Goal: Information Seeking & Learning: Find specific page/section

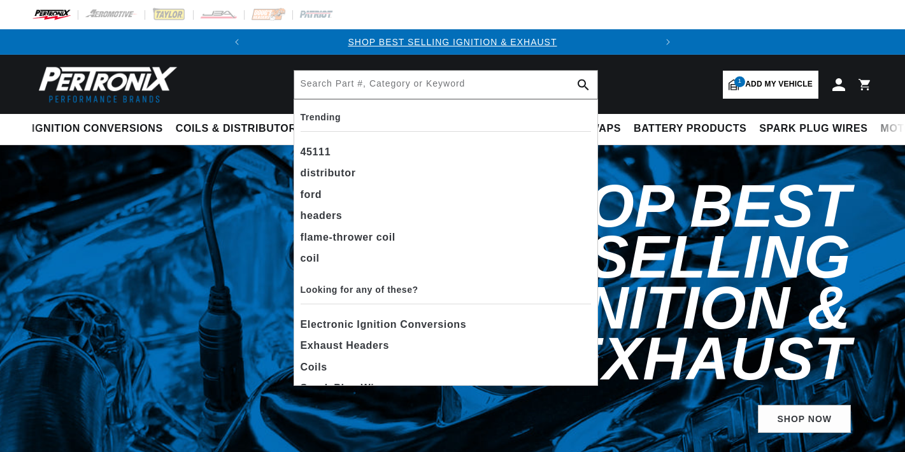
select select "2017"
select select "Dodge"
select select "Charger"
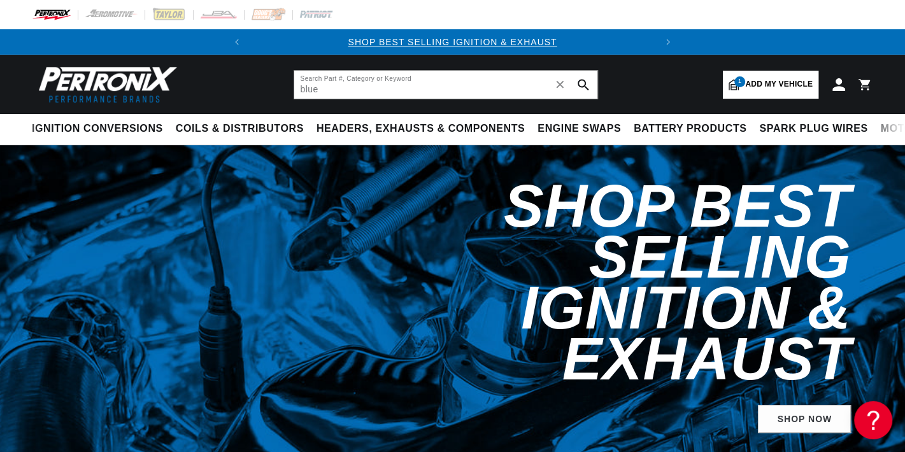
type input "blue"
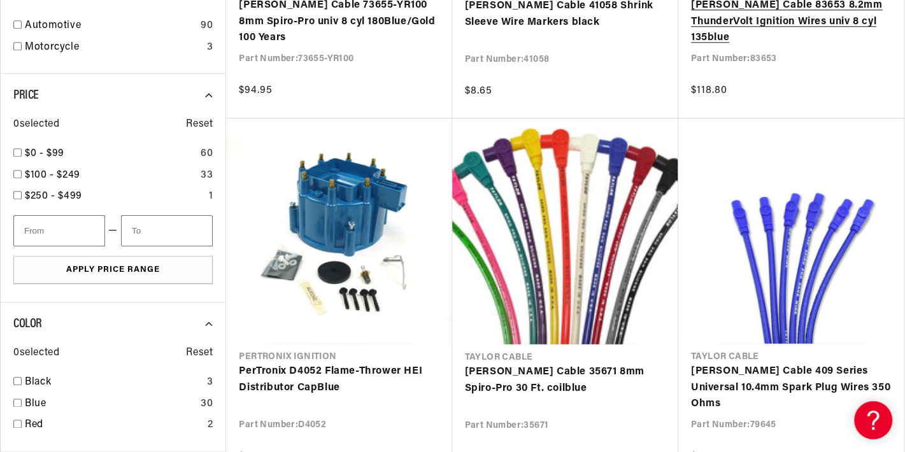
scroll to position [0, 386]
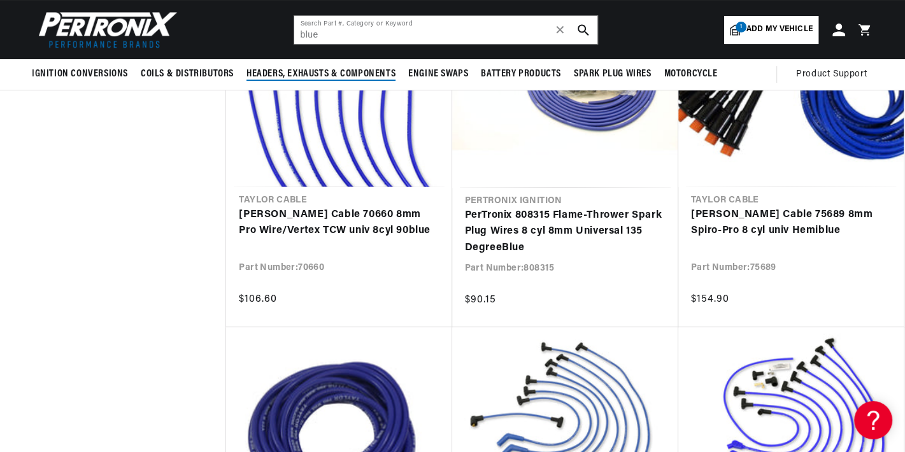
scroll to position [3398, 0]
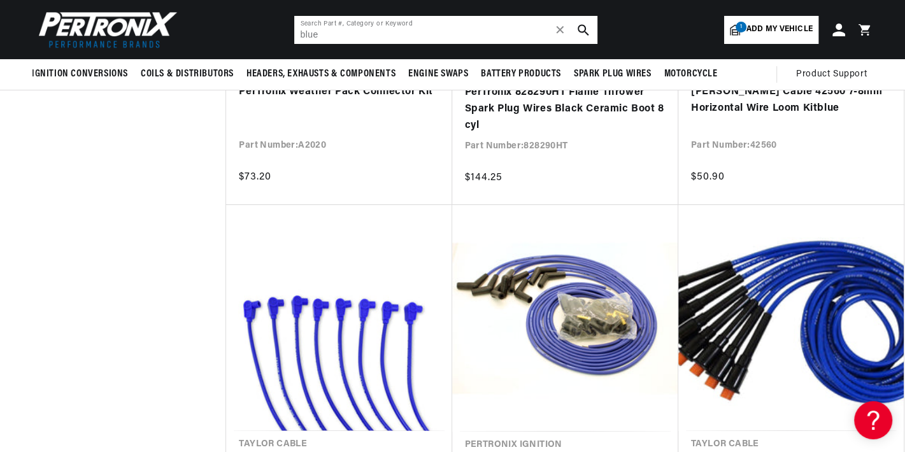
click at [334, 44] on div "blue Search Part #, Category or Keyword ✕" at bounding box center [446, 29] width 305 height 29
drag, startPoint x: 330, startPoint y: 35, endPoint x: 261, endPoint y: 35, distance: 68.8
click at [261, 35] on header "BETTER SEARCH RESULTS Add your vehicle's year, make, and model to find parts be…" at bounding box center [452, 29] width 905 height 59
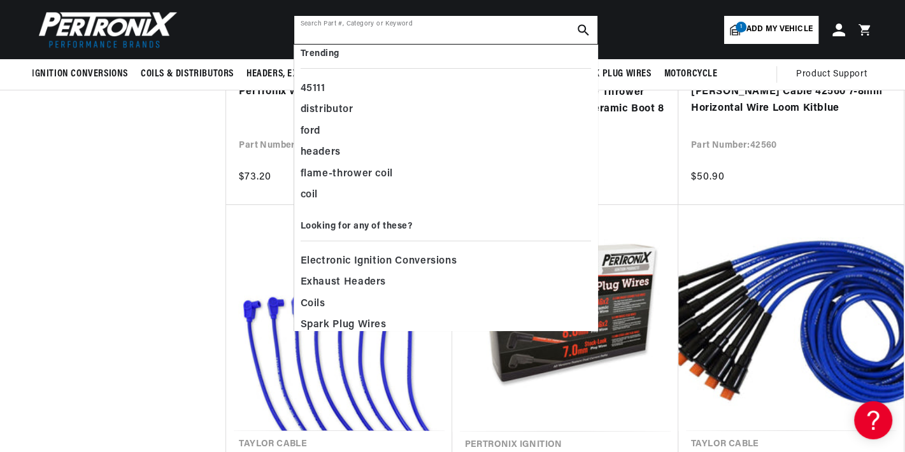
scroll to position [20, 0]
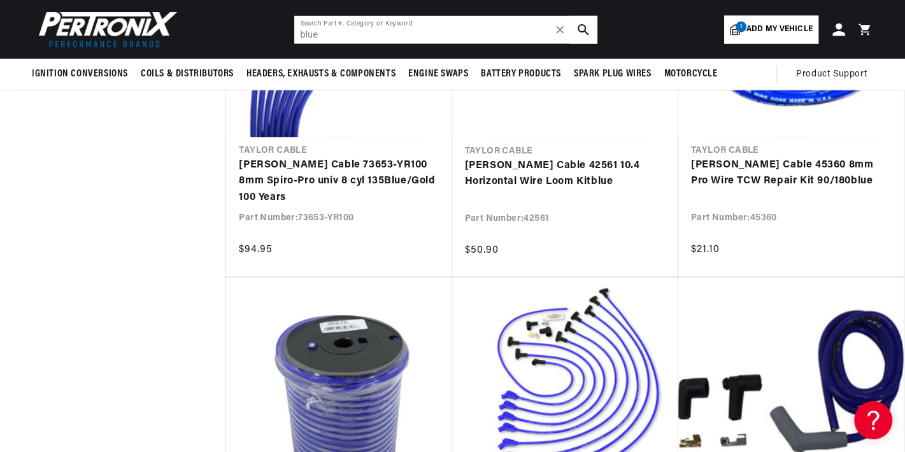
scroll to position [5522, 0]
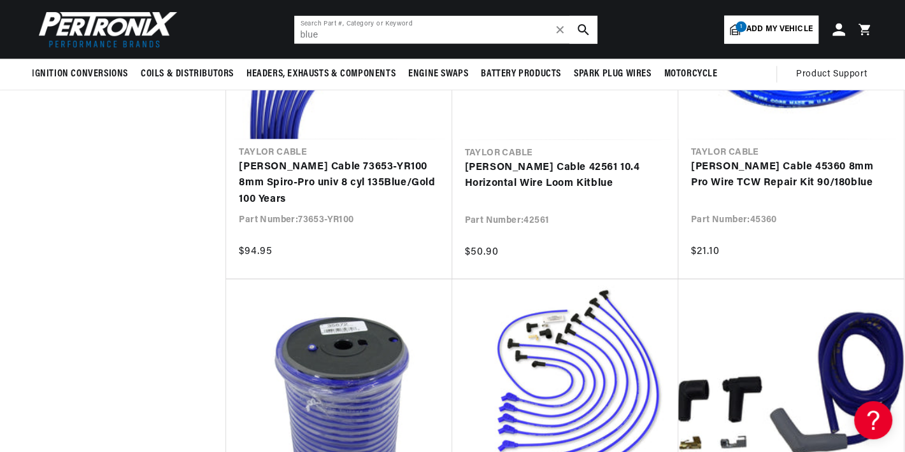
drag, startPoint x: 362, startPoint y: 40, endPoint x: 280, endPoint y: 32, distance: 82.0
click at [281, 32] on header "BETTER SEARCH RESULTS Add your vehicle's year, make, and model to find parts be…" at bounding box center [452, 29] width 905 height 59
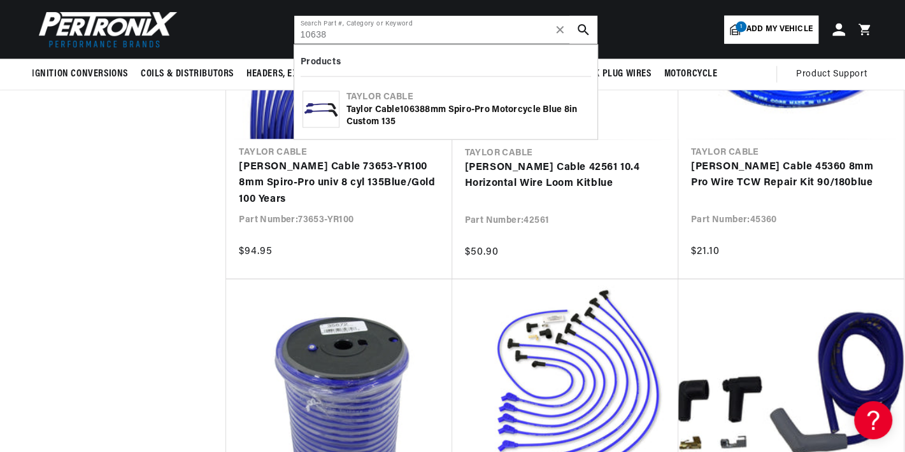
scroll to position [0, 0]
type input "10638"
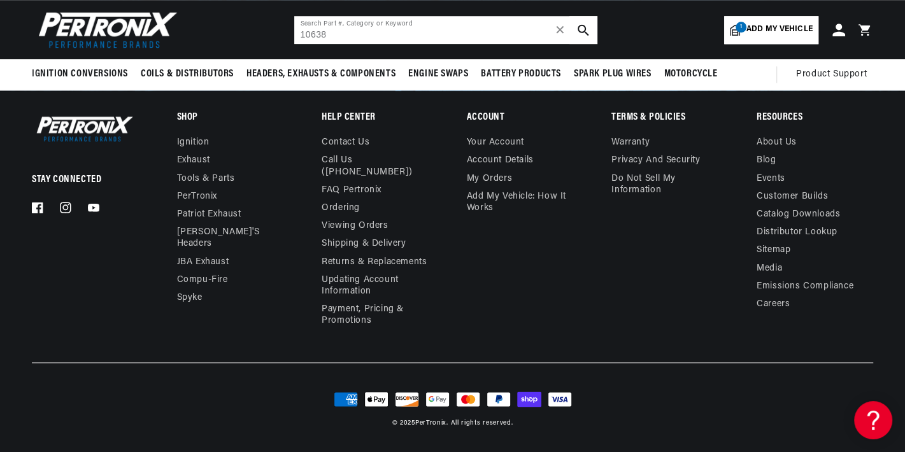
scroll to position [1028, 0]
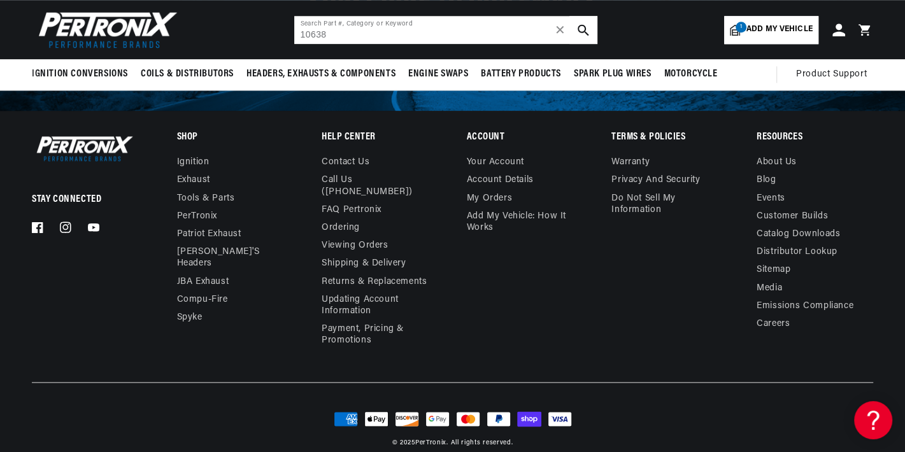
click at [401, 34] on input "10638" at bounding box center [445, 30] width 303 height 28
click at [588, 28] on icon "search button" at bounding box center [583, 29] width 11 height 11
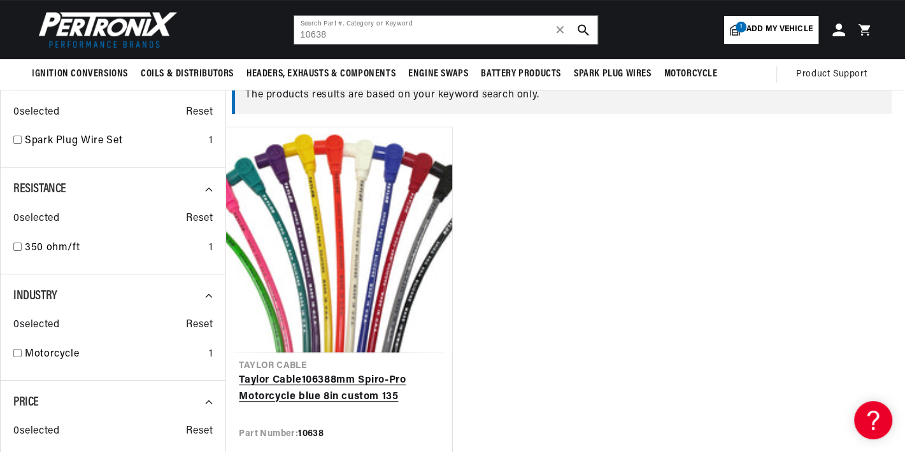
scroll to position [0, 386]
click at [396, 373] on link "Taylor Cable 10638 8mm Spiro-Pro Motorcycle blue 8in custom 135" at bounding box center [339, 389] width 200 height 32
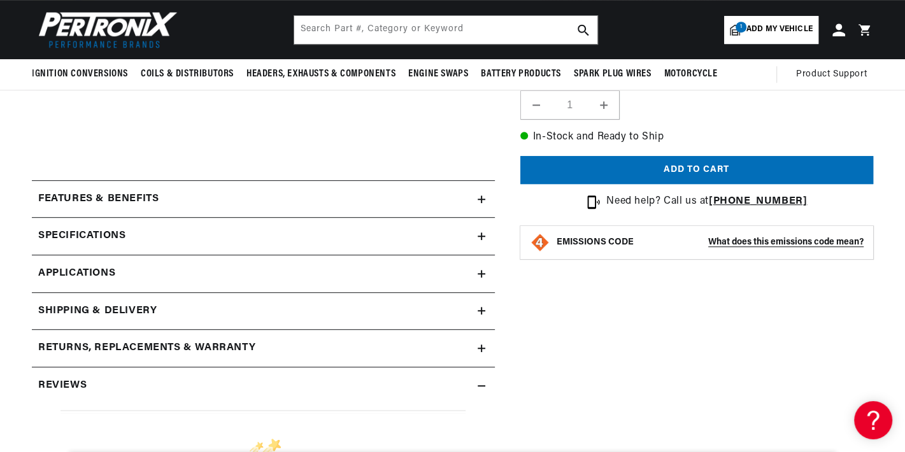
scroll to position [141, 0]
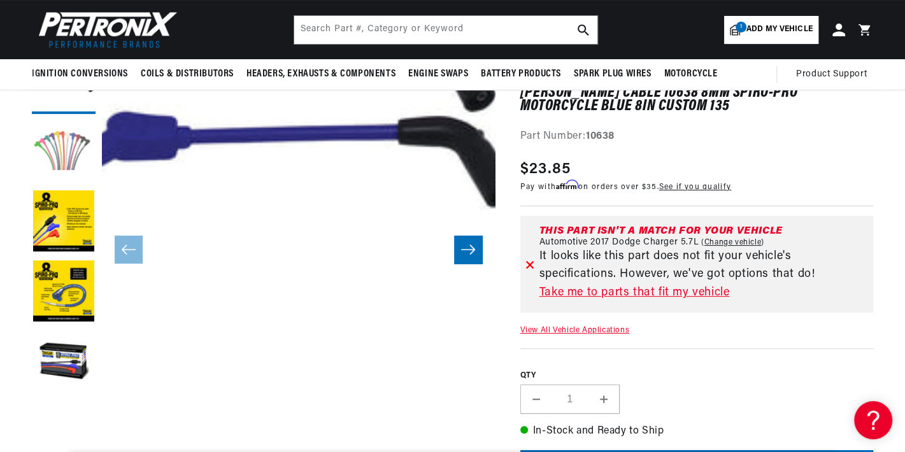
click at [58, 146] on button "Load image 2 in gallery view" at bounding box center [64, 152] width 64 height 64
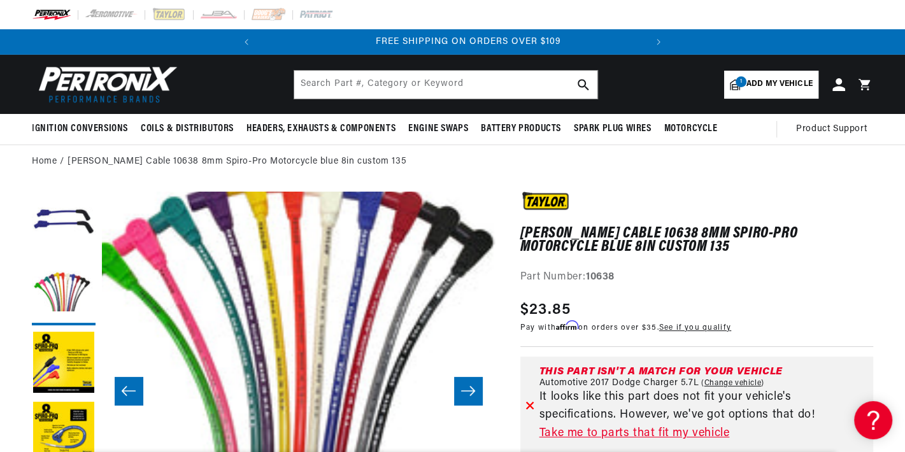
scroll to position [0, 386]
click at [361, 94] on input "text" at bounding box center [445, 85] width 303 height 28
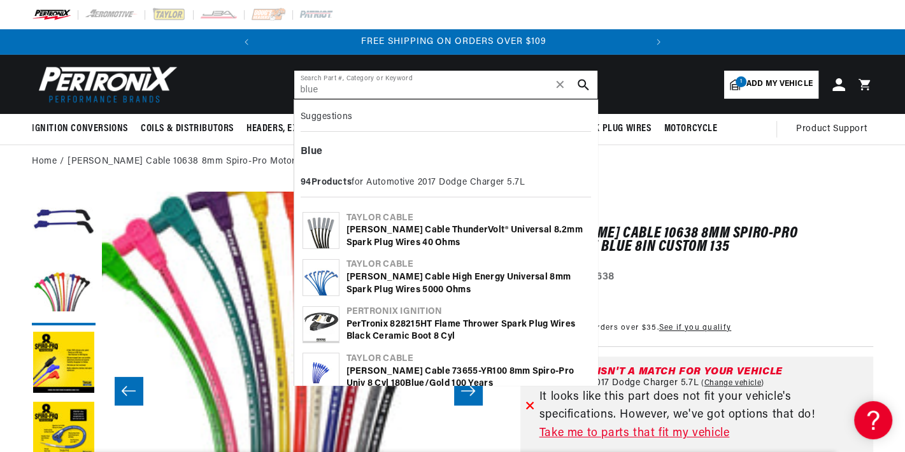
type input "blue"
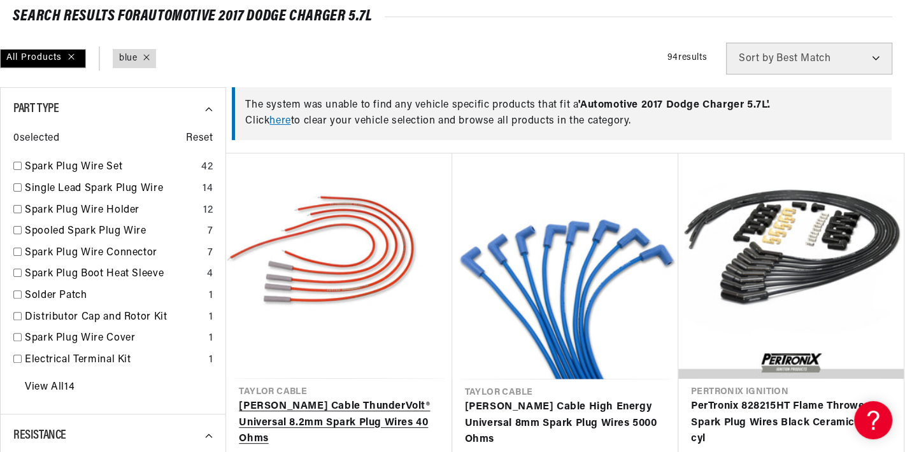
scroll to position [283, 0]
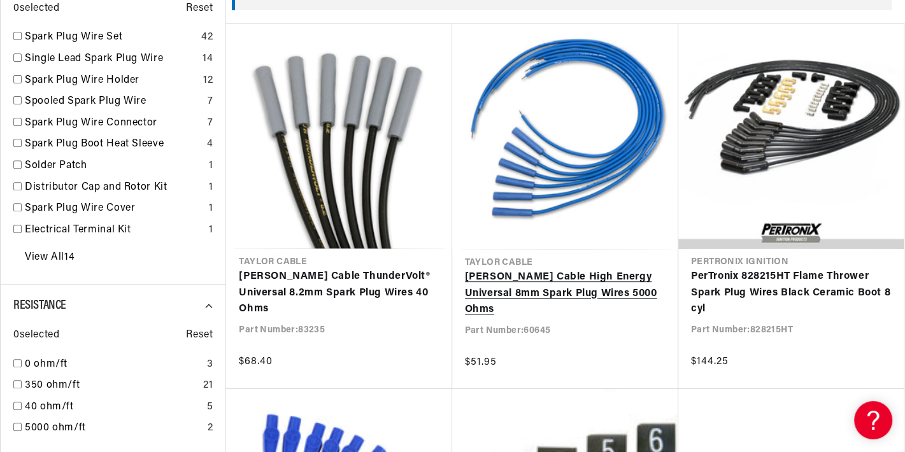
click at [508, 270] on link "[PERSON_NAME] Cable High Energy Universal 8mm Spark Plug Wires 5000 Ohms" at bounding box center [565, 294] width 201 height 49
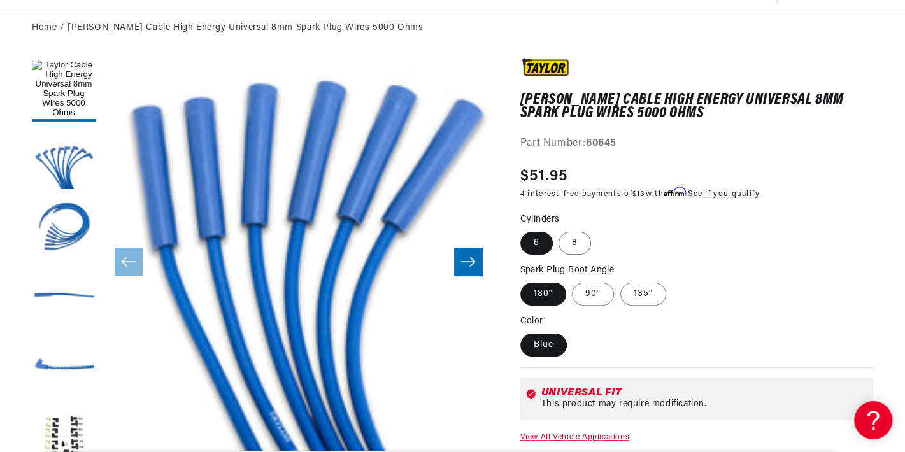
scroll to position [141, 0]
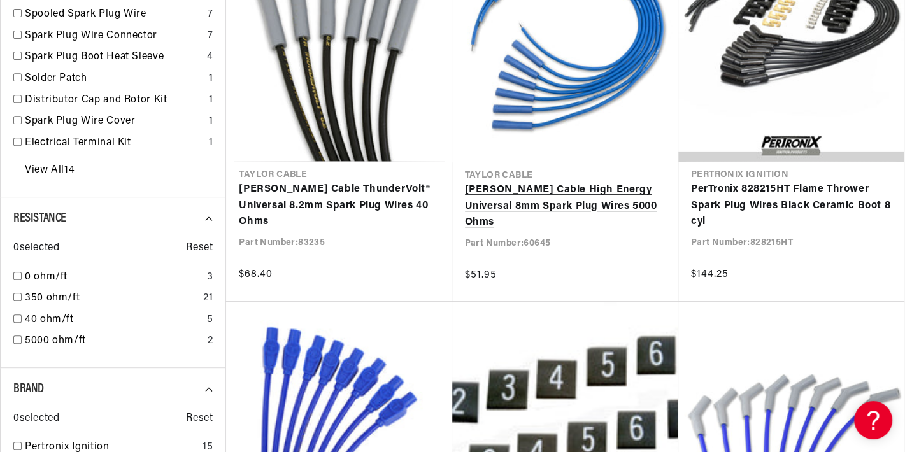
scroll to position [495, 0]
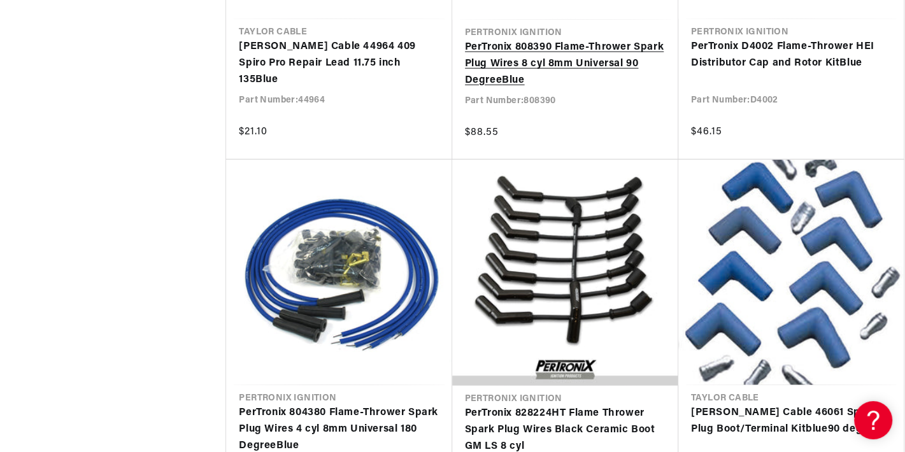
scroll to position [2407, 0]
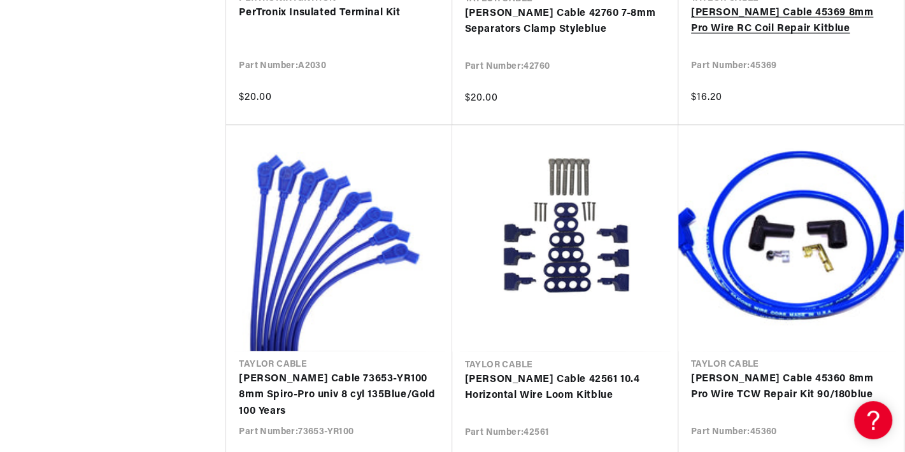
scroll to position [0, 386]
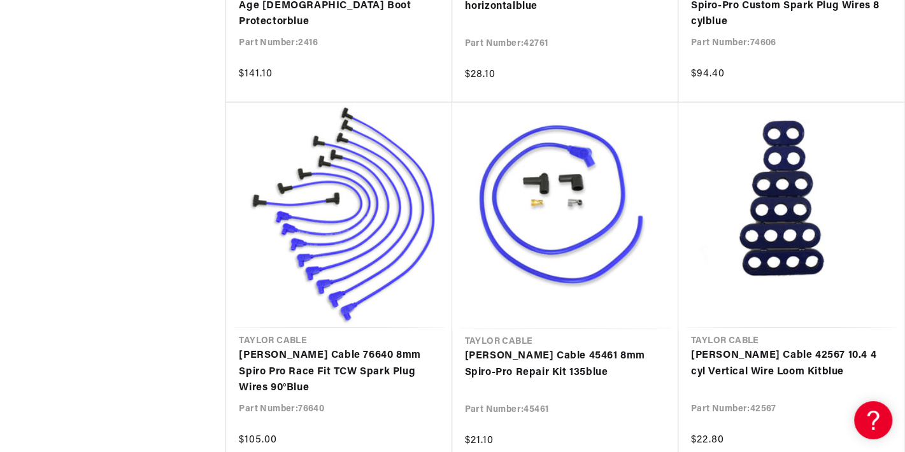
scroll to position [9770, 0]
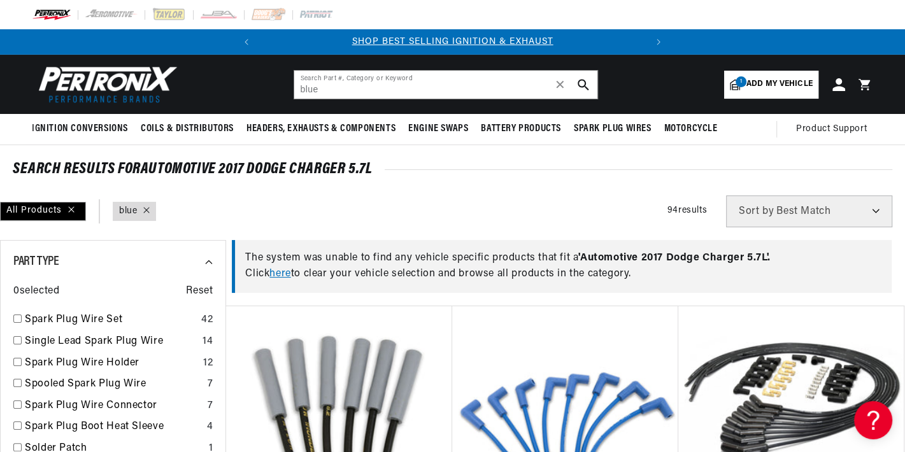
scroll to position [0, 386]
